Goal: Task Accomplishment & Management: Use online tool/utility

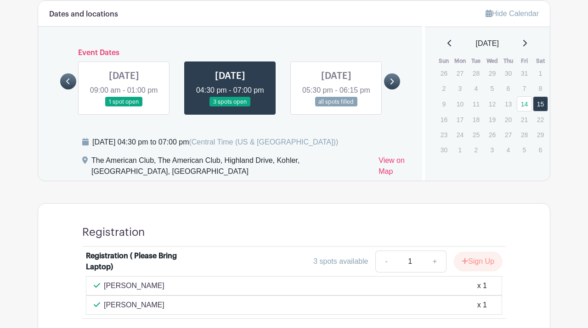
scroll to position [528, 0]
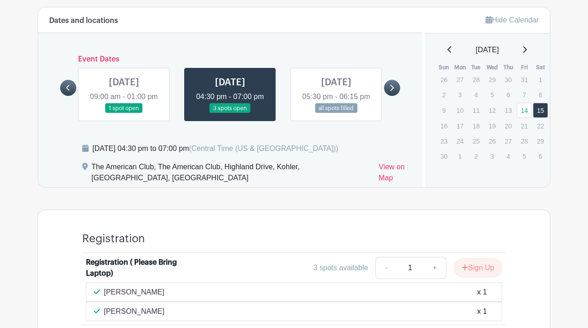
click at [336, 113] on link at bounding box center [336, 113] width 0 height 0
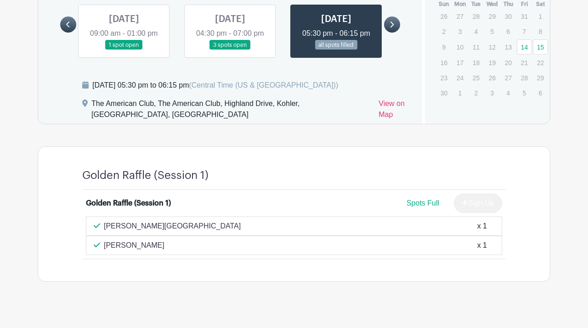
scroll to position [527, 0]
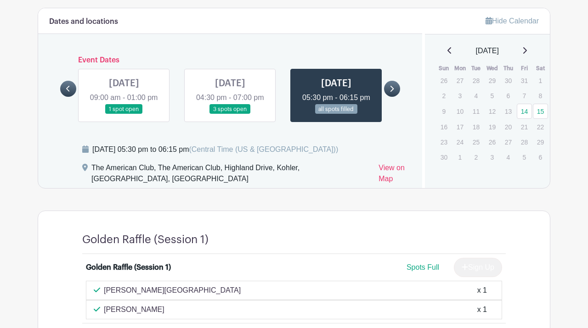
click at [395, 86] on link at bounding box center [392, 89] width 16 height 16
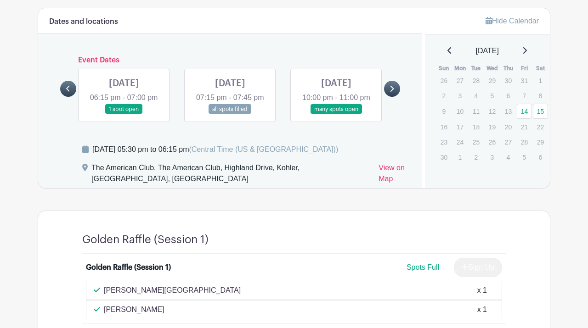
click at [61, 86] on link at bounding box center [68, 89] width 16 height 16
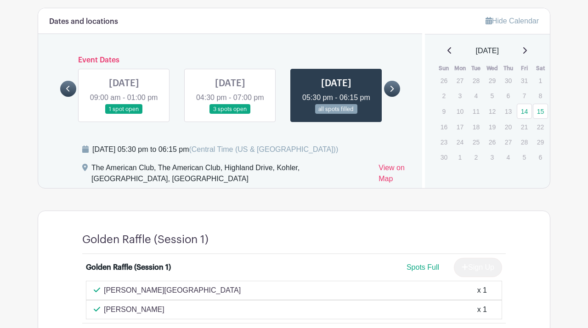
click at [124, 114] on link at bounding box center [124, 114] width 0 height 0
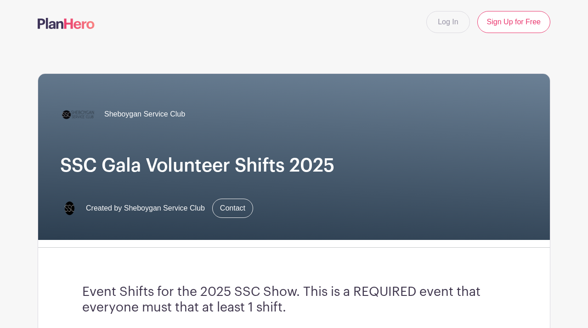
click at [47, 16] on div "Log In Sign Up for Free" at bounding box center [294, 22] width 524 height 22
